Goal: Information Seeking & Learning: Learn about a topic

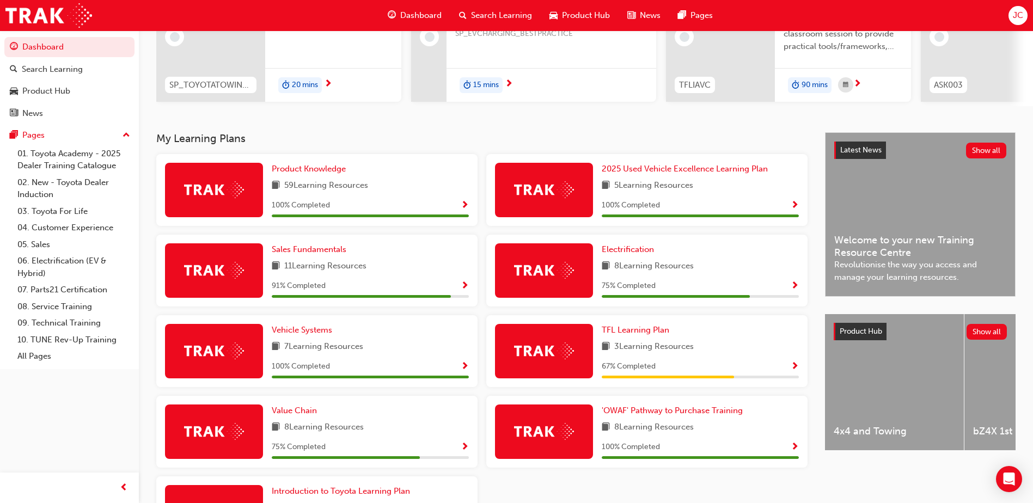
scroll to position [163, 0]
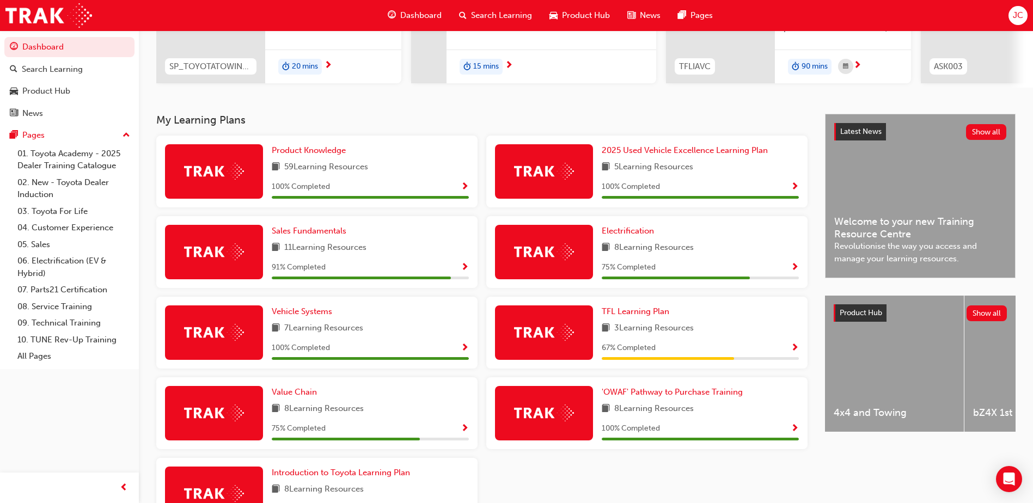
click at [577, 336] on div at bounding box center [544, 333] width 98 height 54
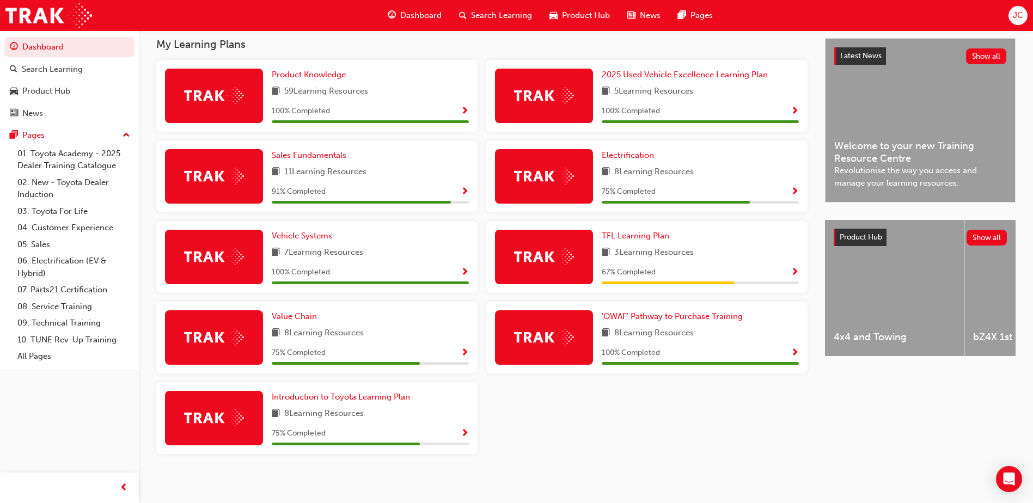
scroll to position [248, 0]
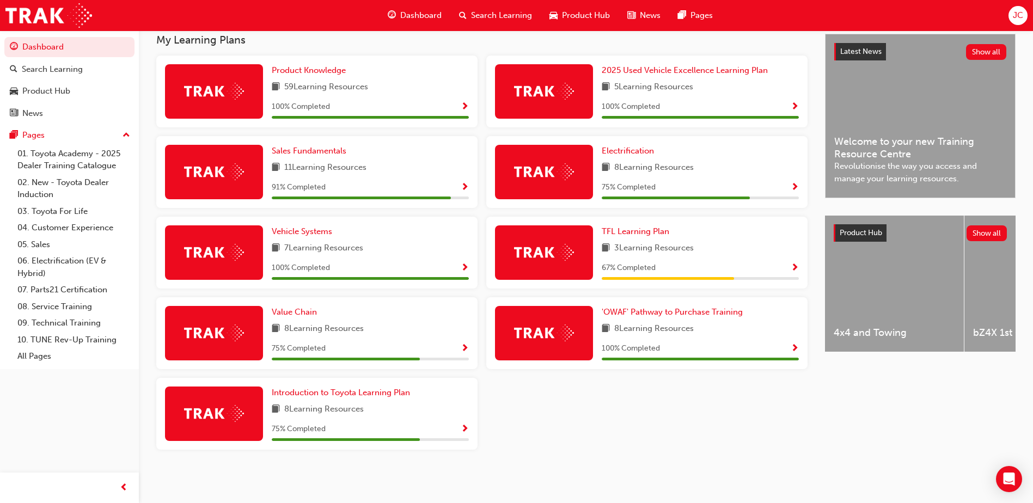
click at [398, 402] on div "Introduction to Toyota Learning Plan 8 Learning Resources 75 % Completed" at bounding box center [370, 414] width 197 height 54
click at [294, 396] on span "Introduction to Toyota Learning Plan" at bounding box center [341, 393] width 138 height 10
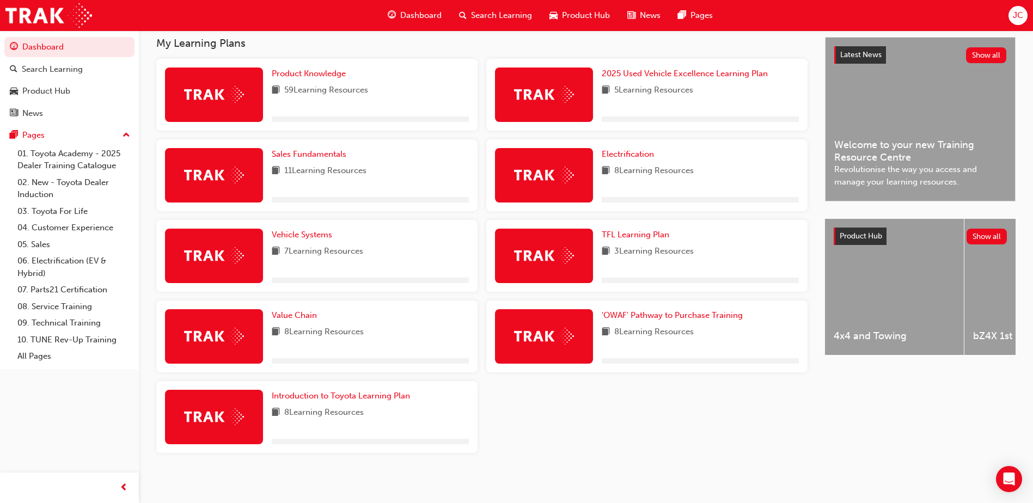
scroll to position [248, 0]
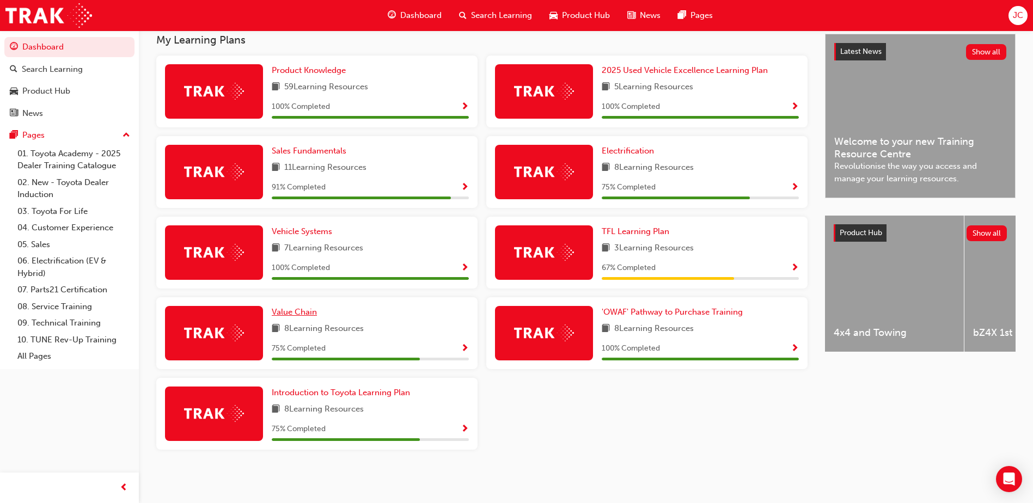
click at [299, 315] on span "Value Chain" at bounding box center [294, 312] width 45 height 10
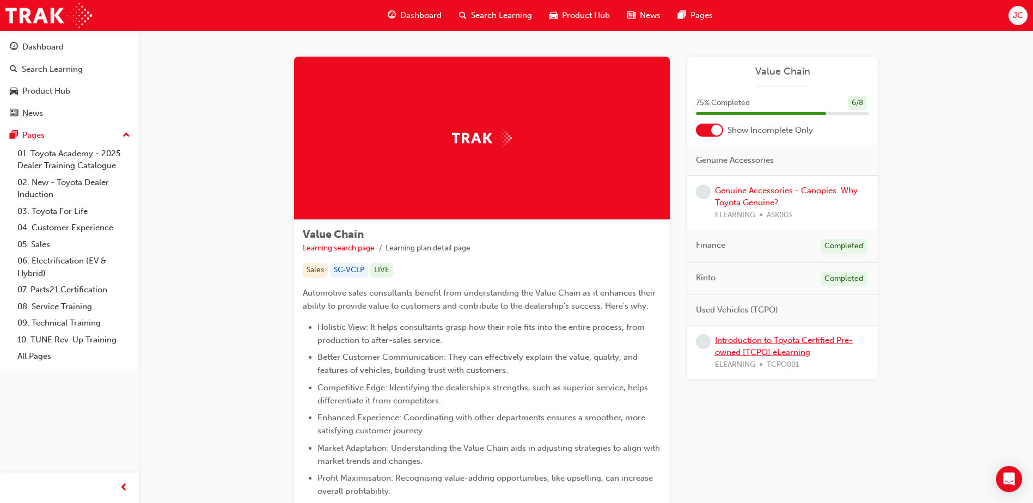
click at [737, 351] on link "Introduction to Toyota Certified Pre-owned [TCPO] eLearning" at bounding box center [784, 346] width 138 height 22
